Goal: Communication & Community: Answer question/provide support

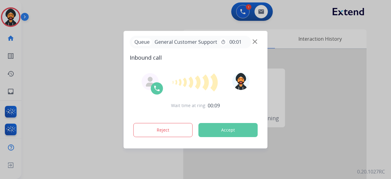
click at [231, 129] on button "Accept" at bounding box center [227, 130] width 59 height 14
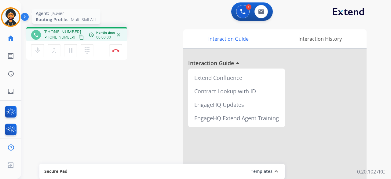
click at [11, 15] on img at bounding box center [10, 17] width 17 height 17
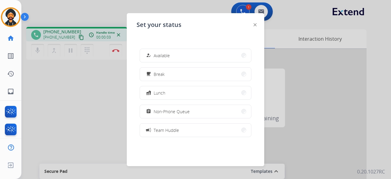
click at [297, 107] on div at bounding box center [195, 89] width 391 height 179
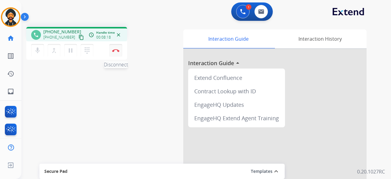
click at [120, 52] on button "Disconnect" at bounding box center [115, 50] width 13 height 13
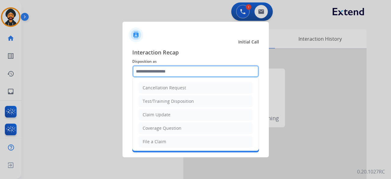
click at [154, 70] on input "text" at bounding box center [195, 71] width 127 height 12
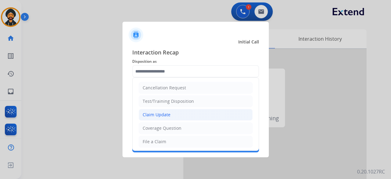
click at [167, 111] on div "Claim Update" at bounding box center [157, 114] width 28 height 6
type input "**********"
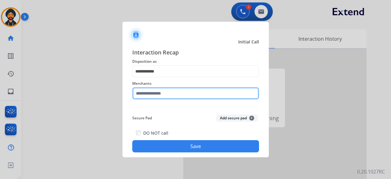
click at [148, 91] on input "text" at bounding box center [195, 93] width 127 height 12
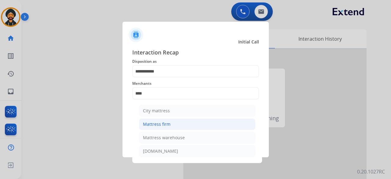
click at [164, 122] on div "Mattress firm" at bounding box center [156, 124] width 27 height 6
type input "**********"
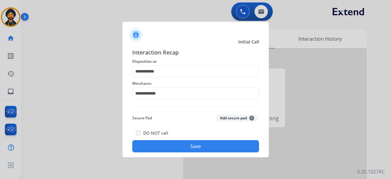
click at [199, 143] on button "Save" at bounding box center [195, 146] width 127 height 12
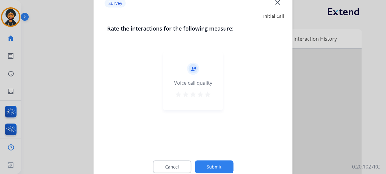
click at [215, 167] on button "Submit" at bounding box center [214, 166] width 38 height 13
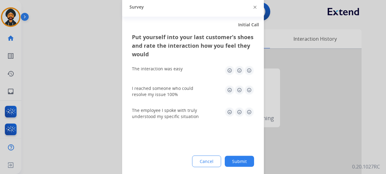
click at [237, 163] on button "Submit" at bounding box center [239, 160] width 29 height 11
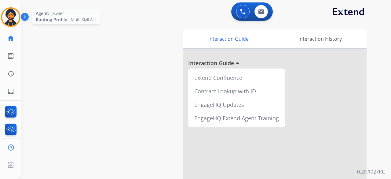
click at [16, 14] on img at bounding box center [10, 17] width 17 height 17
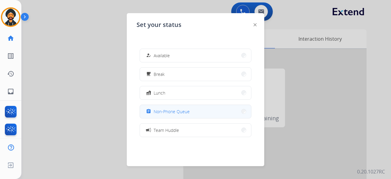
click at [173, 113] on span "Non-Phone Queue" at bounding box center [172, 111] width 36 height 6
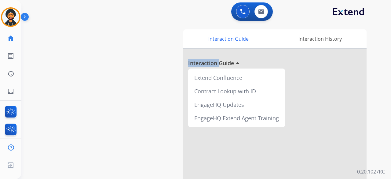
click at [173, 113] on div "swap_horiz Break voice bridge close_fullscreen Connect 3-Way Call merge_type Se…" at bounding box center [198, 149] width 355 height 255
click at [15, 16] on img at bounding box center [10, 17] width 17 height 17
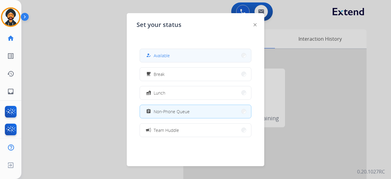
click at [164, 59] on button "how_to_reg Available" at bounding box center [195, 55] width 111 height 13
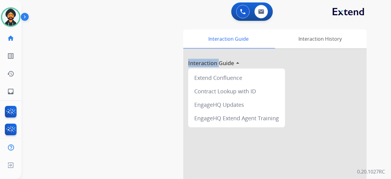
click at [94, 70] on div "swap_horiz Break voice bridge close_fullscreen Connect 3-Way Call merge_type Se…" at bounding box center [198, 149] width 355 height 255
click at [17, 24] on div at bounding box center [11, 17] width 20 height 20
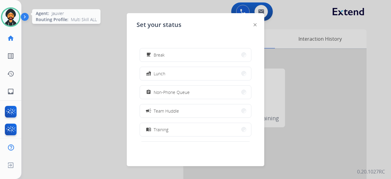
scroll to position [20, 0]
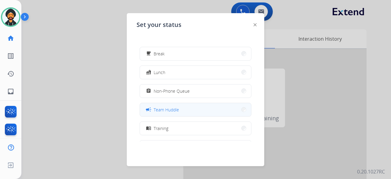
click at [173, 110] on span "Team Huddle" at bounding box center [166, 109] width 25 height 6
